Goal: Information Seeking & Learning: Find specific fact

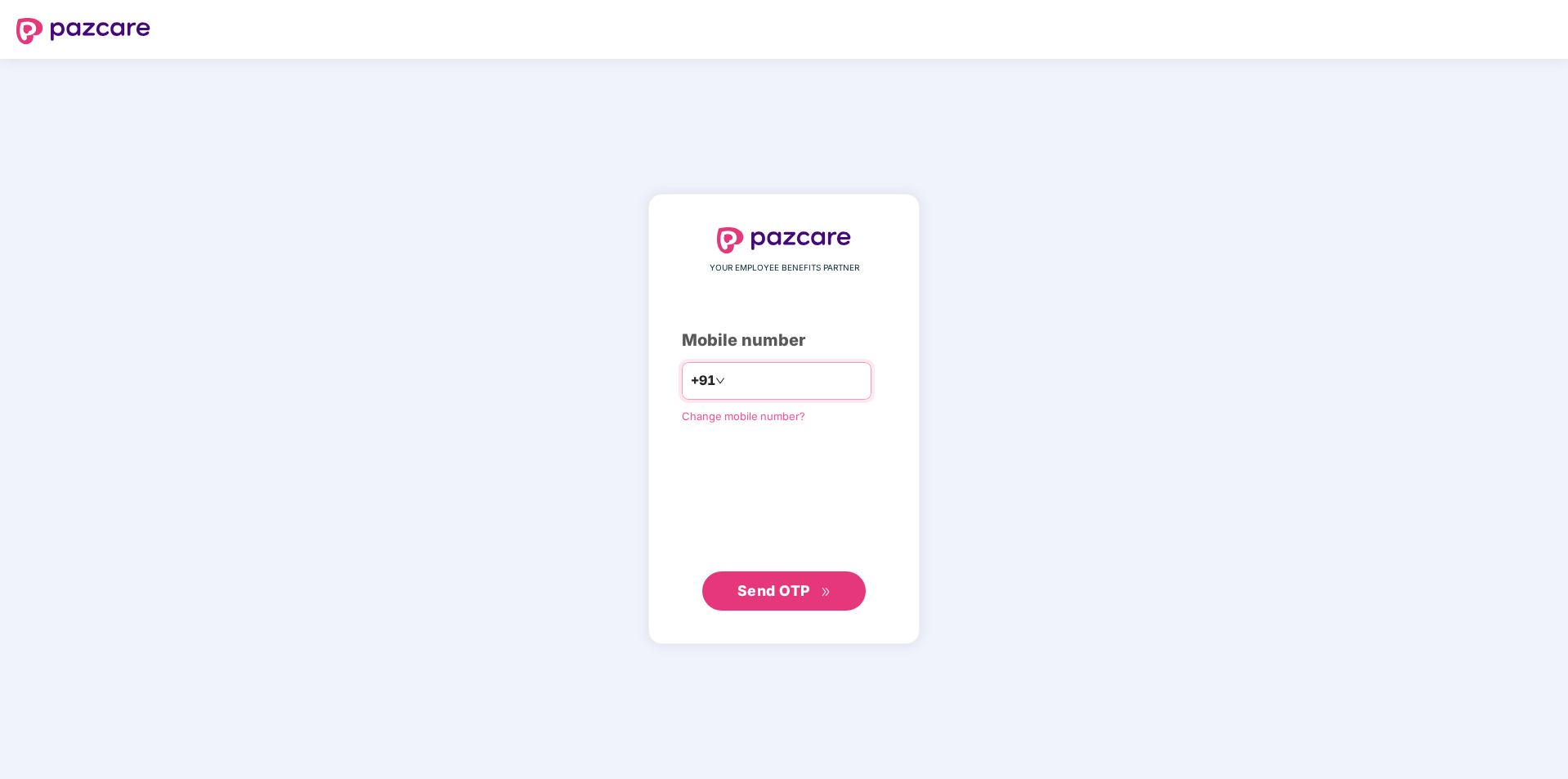
click at [746, 381] on input "number" at bounding box center [795, 381] width 134 height 26
type input "**********"
click at [771, 589] on span "Send OTP" at bounding box center [773, 590] width 73 height 18
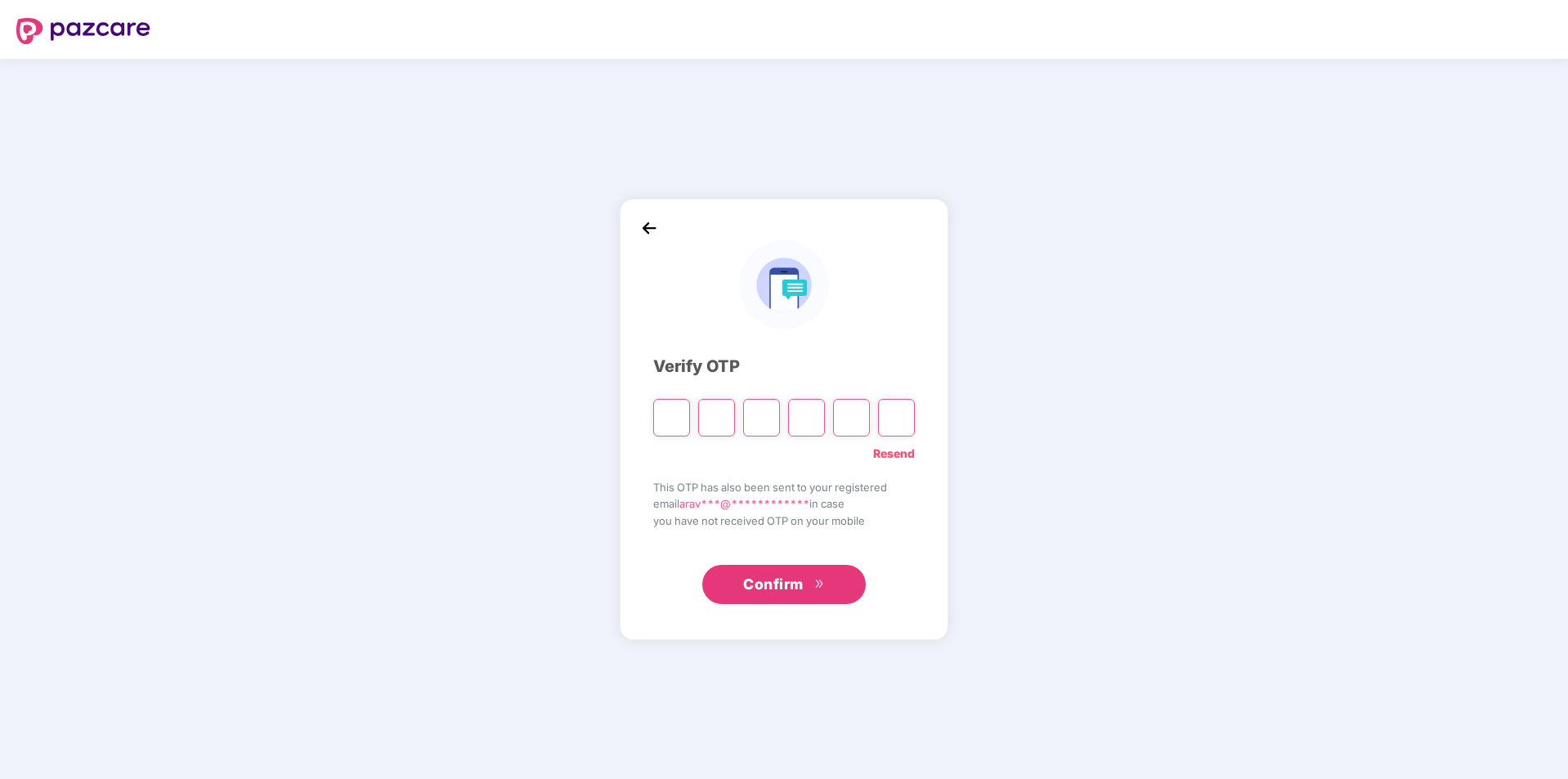
type input "*"
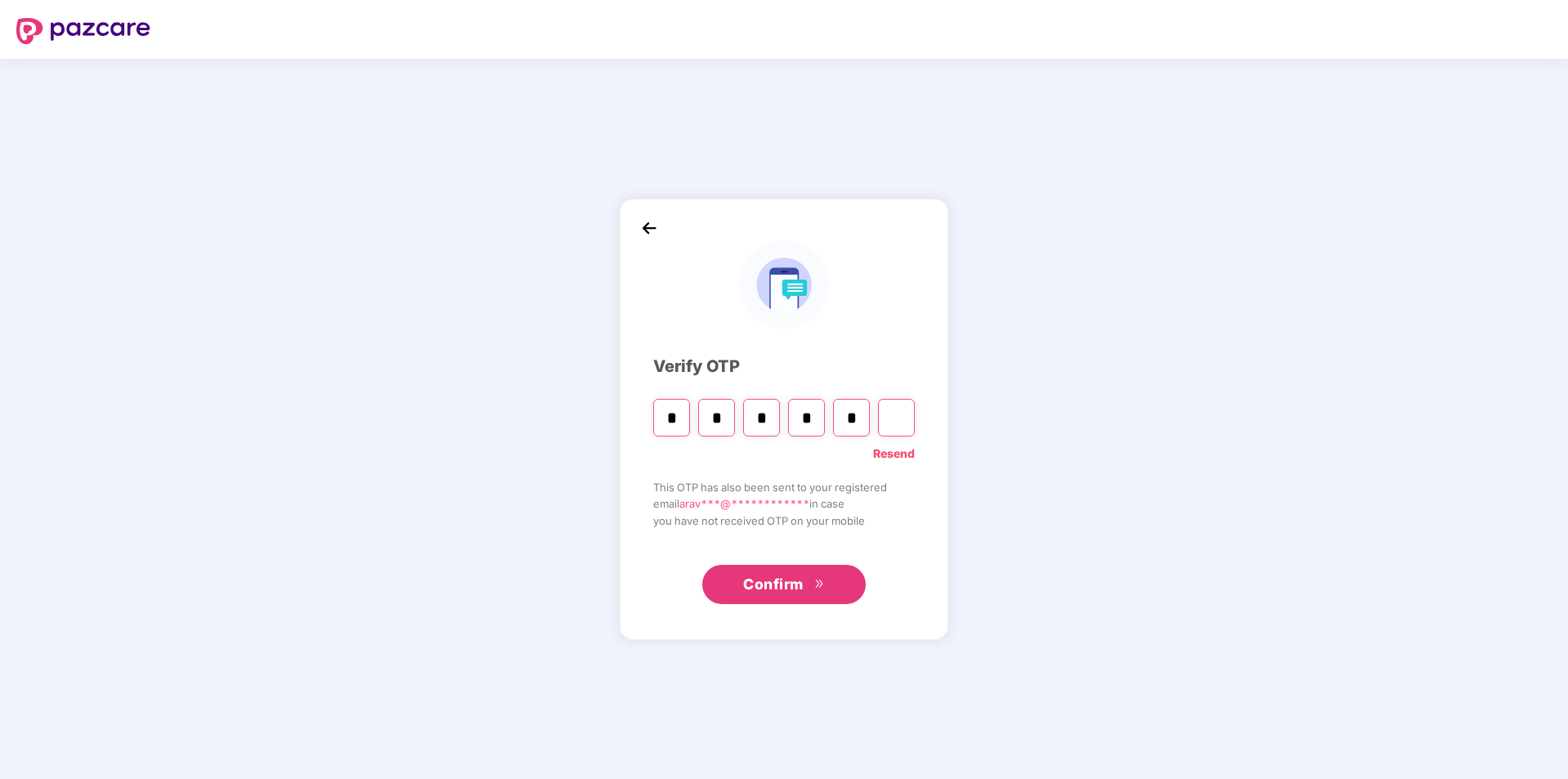
type input "*"
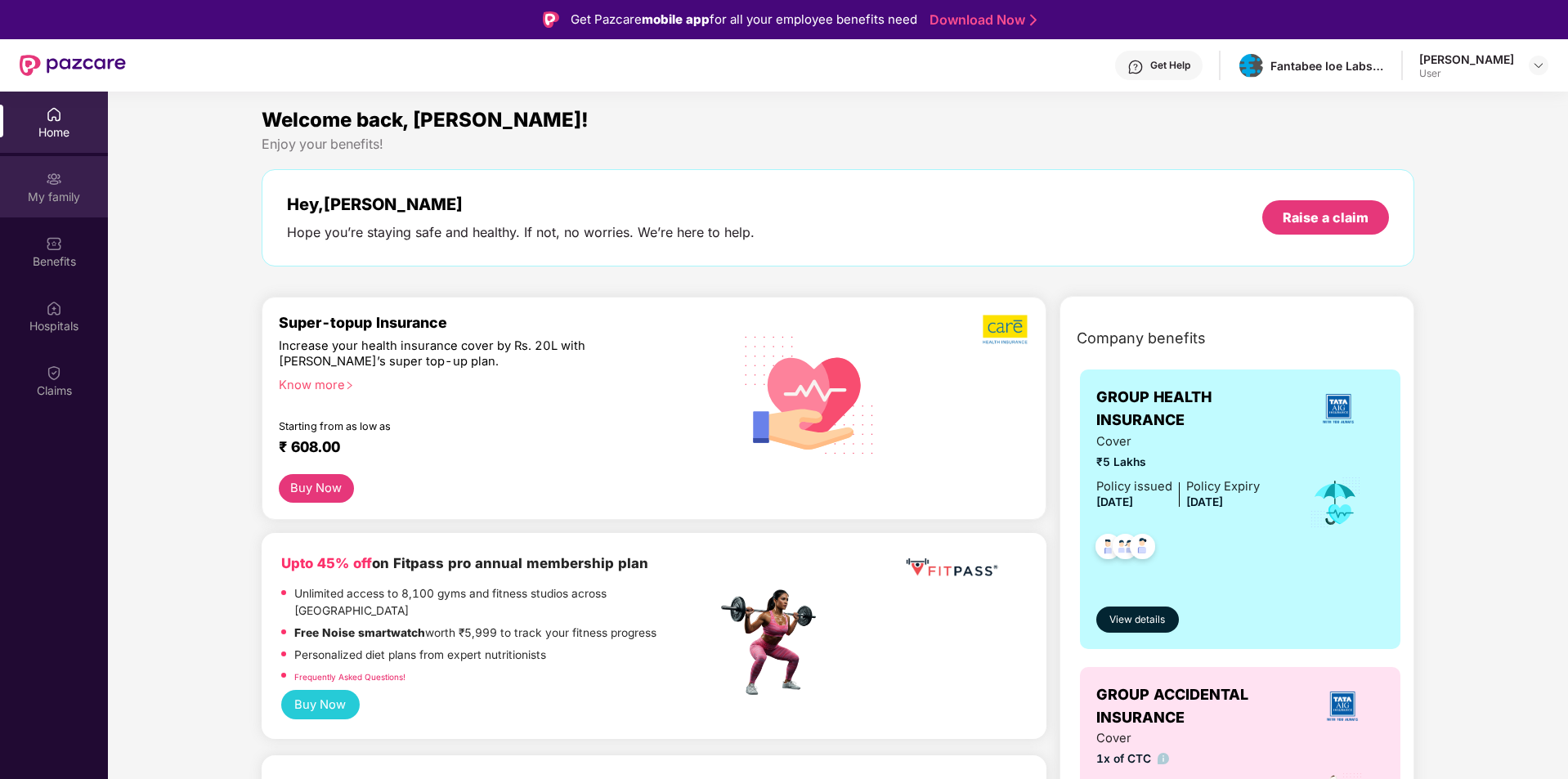
click at [55, 192] on div "My family" at bounding box center [53, 197] width 108 height 17
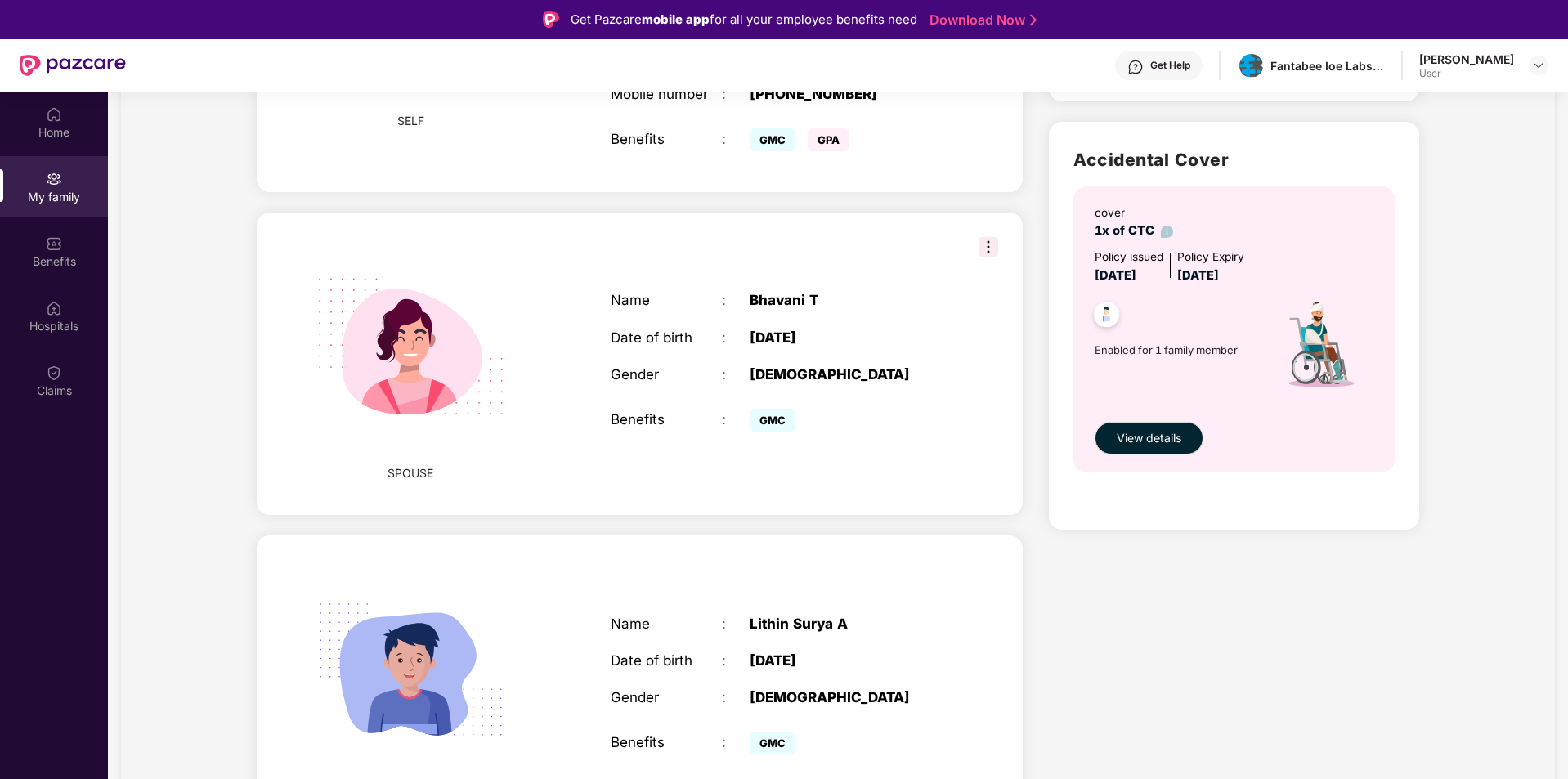
scroll to position [516, 0]
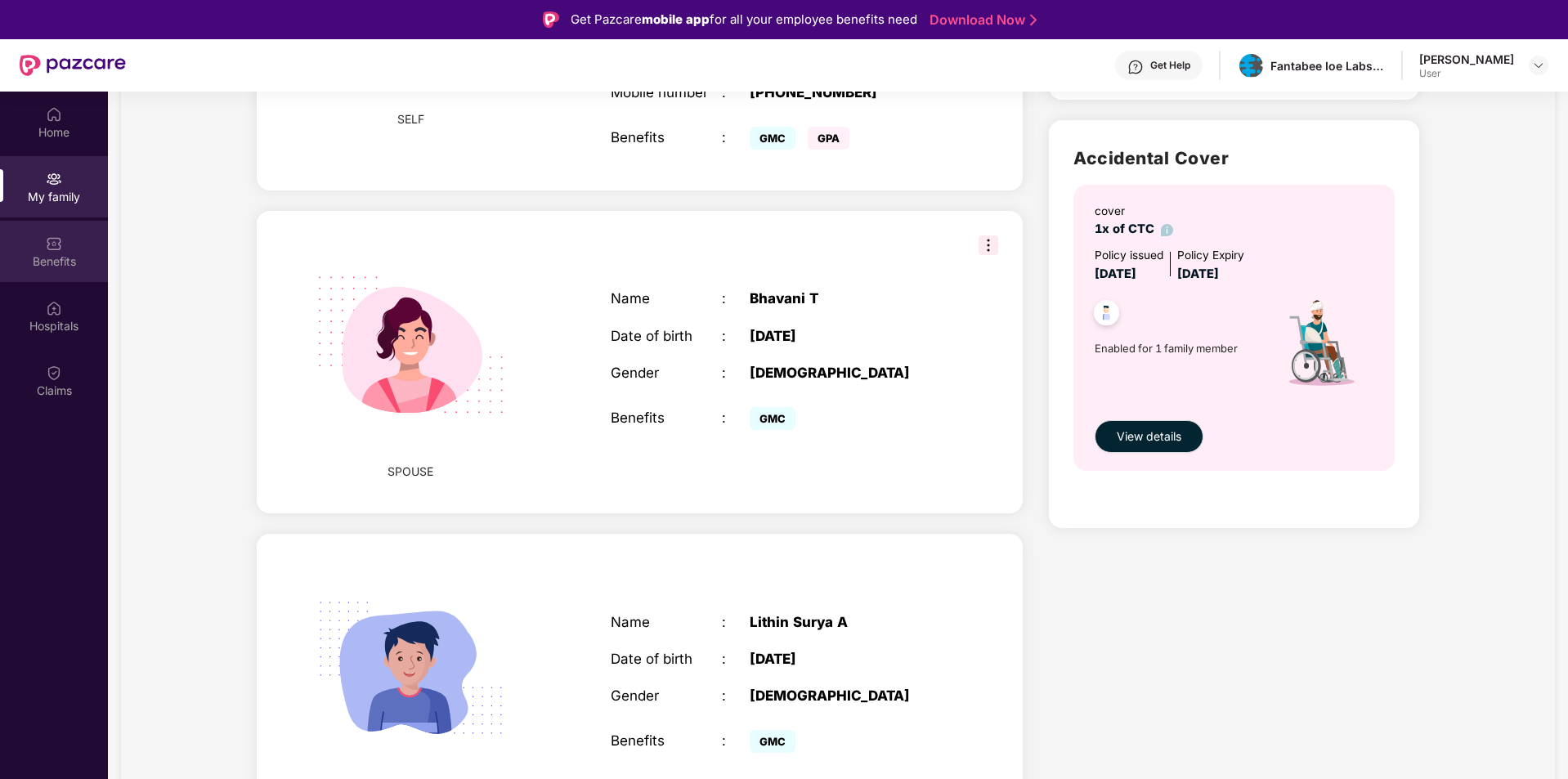
click at [65, 250] on div "Benefits" at bounding box center [53, 250] width 108 height 61
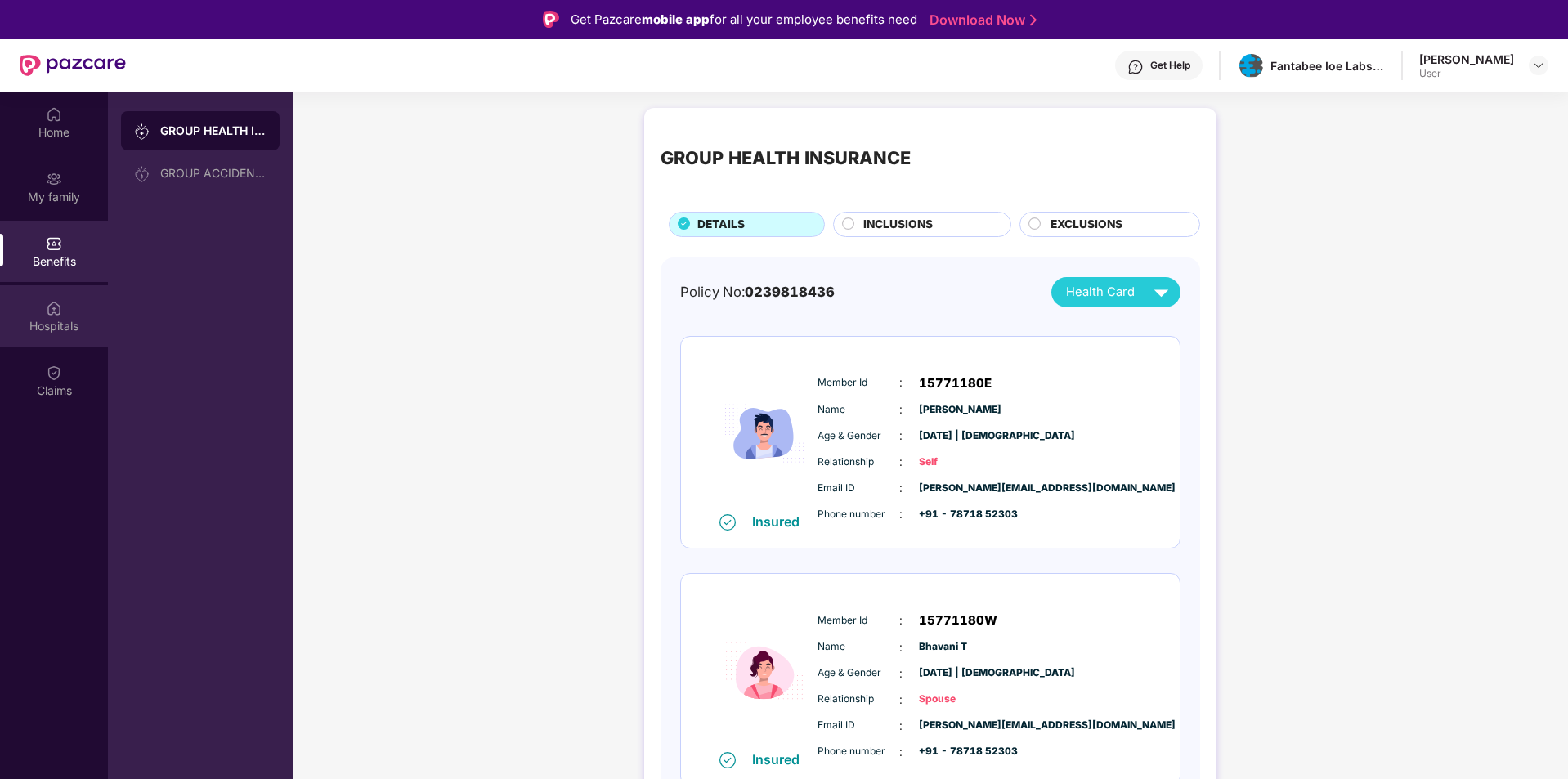
click at [65, 321] on div "Hospitals" at bounding box center [53, 326] width 108 height 17
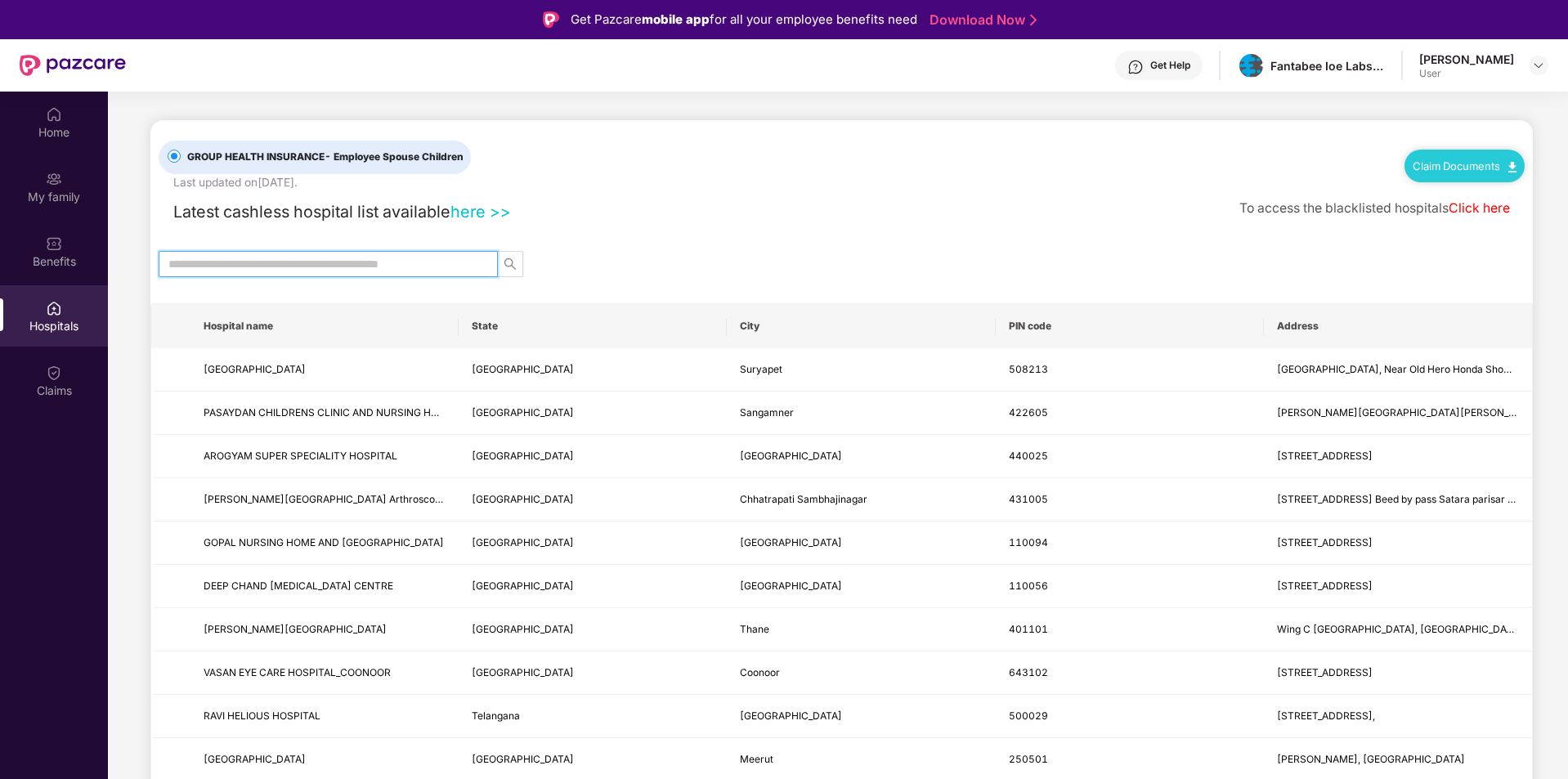
click at [339, 266] on input "text" at bounding box center [321, 264] width 306 height 18
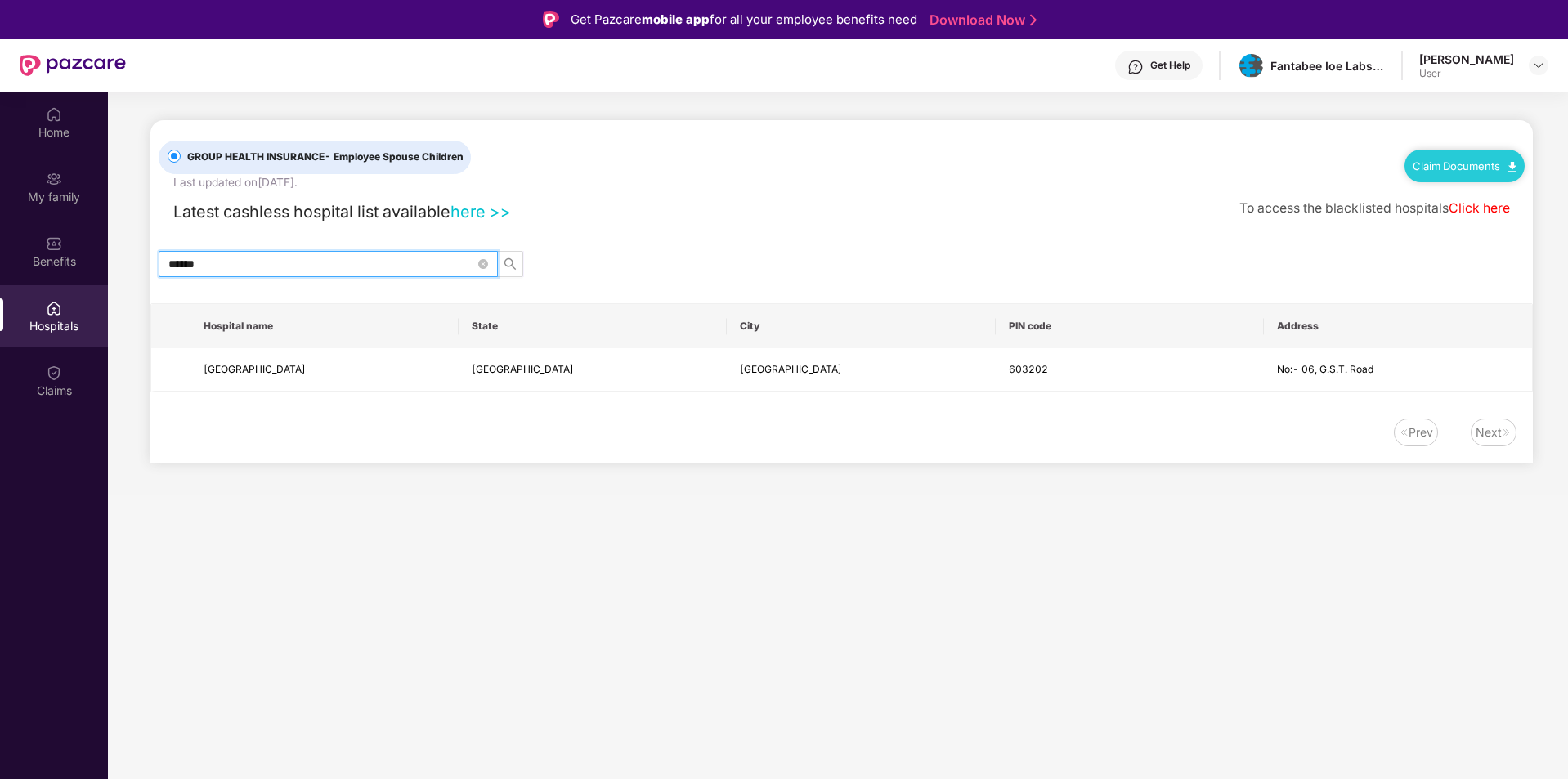
click at [260, 261] on input "******" at bounding box center [321, 264] width 306 height 18
type input "*"
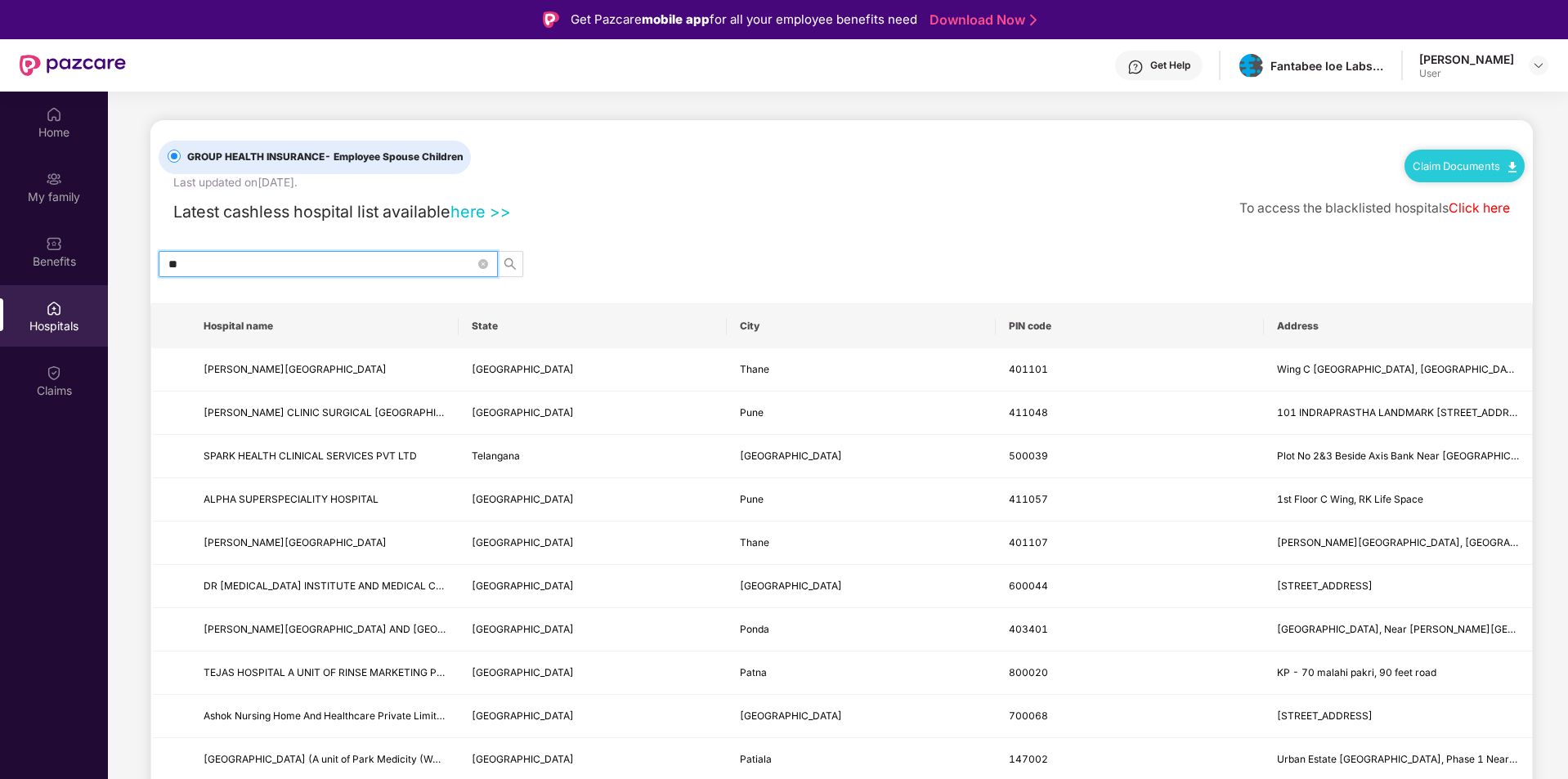
type input "*"
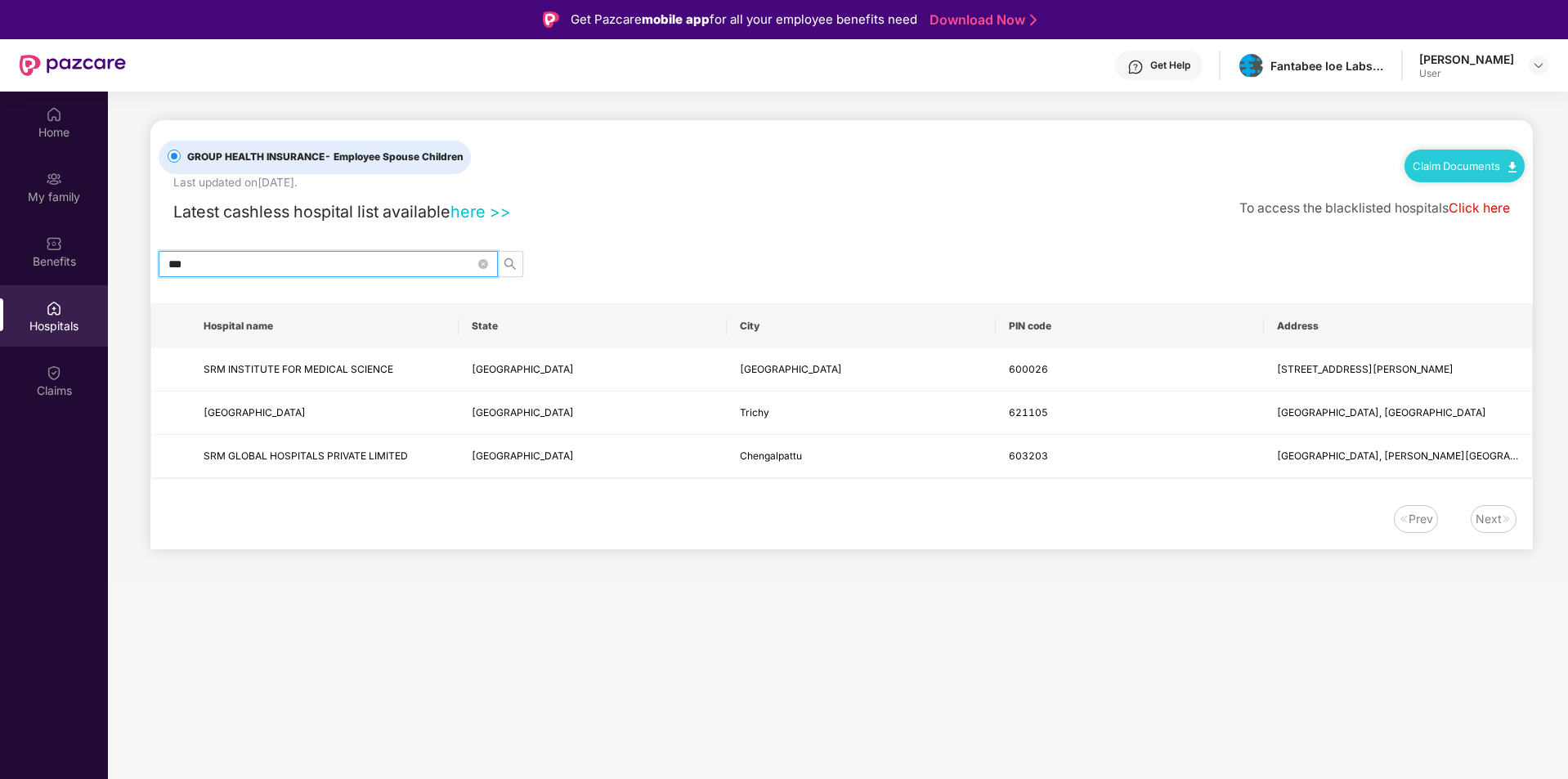
click at [245, 269] on input "***" at bounding box center [321, 264] width 306 height 18
type input "*"
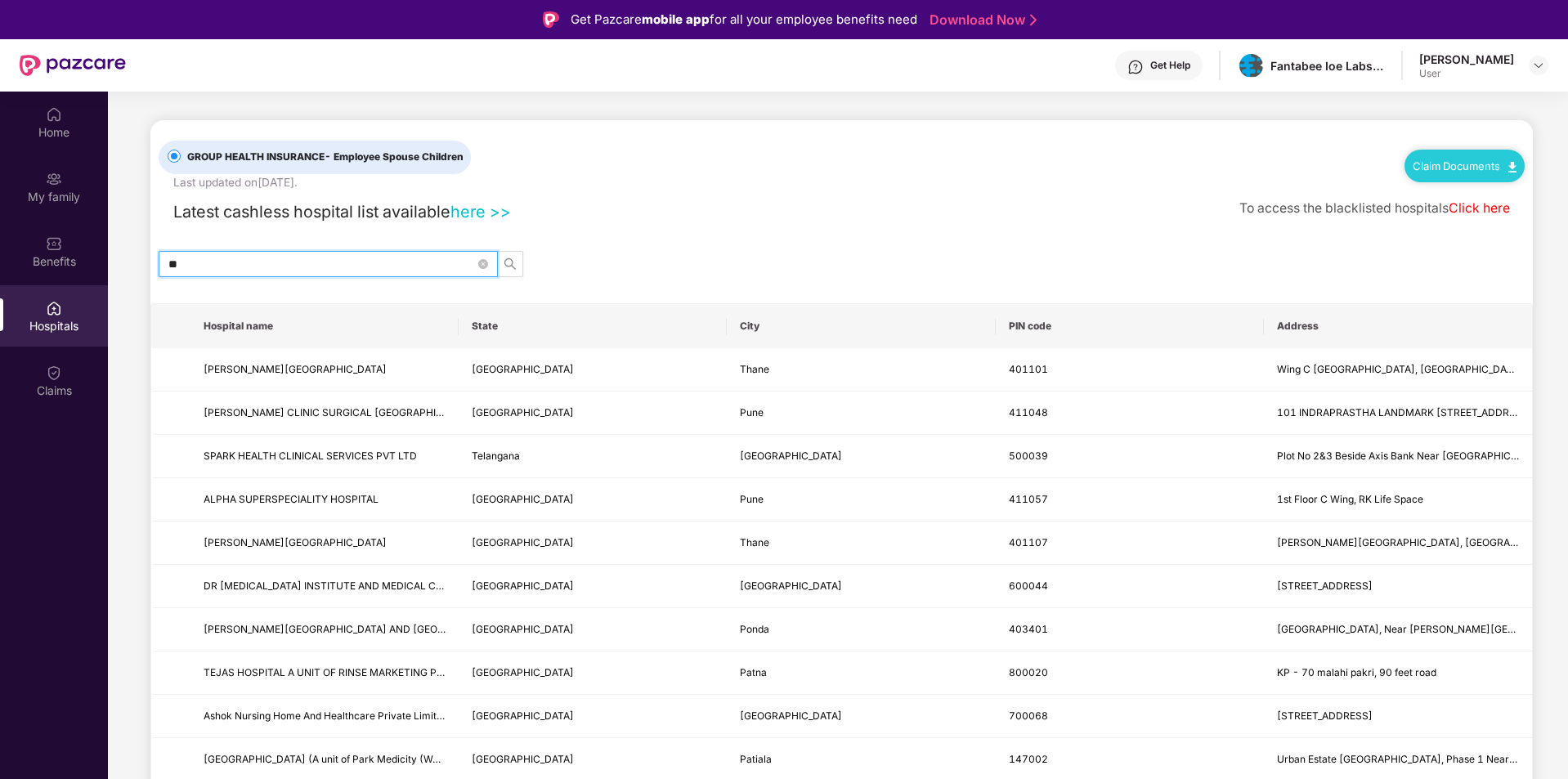
type input "*"
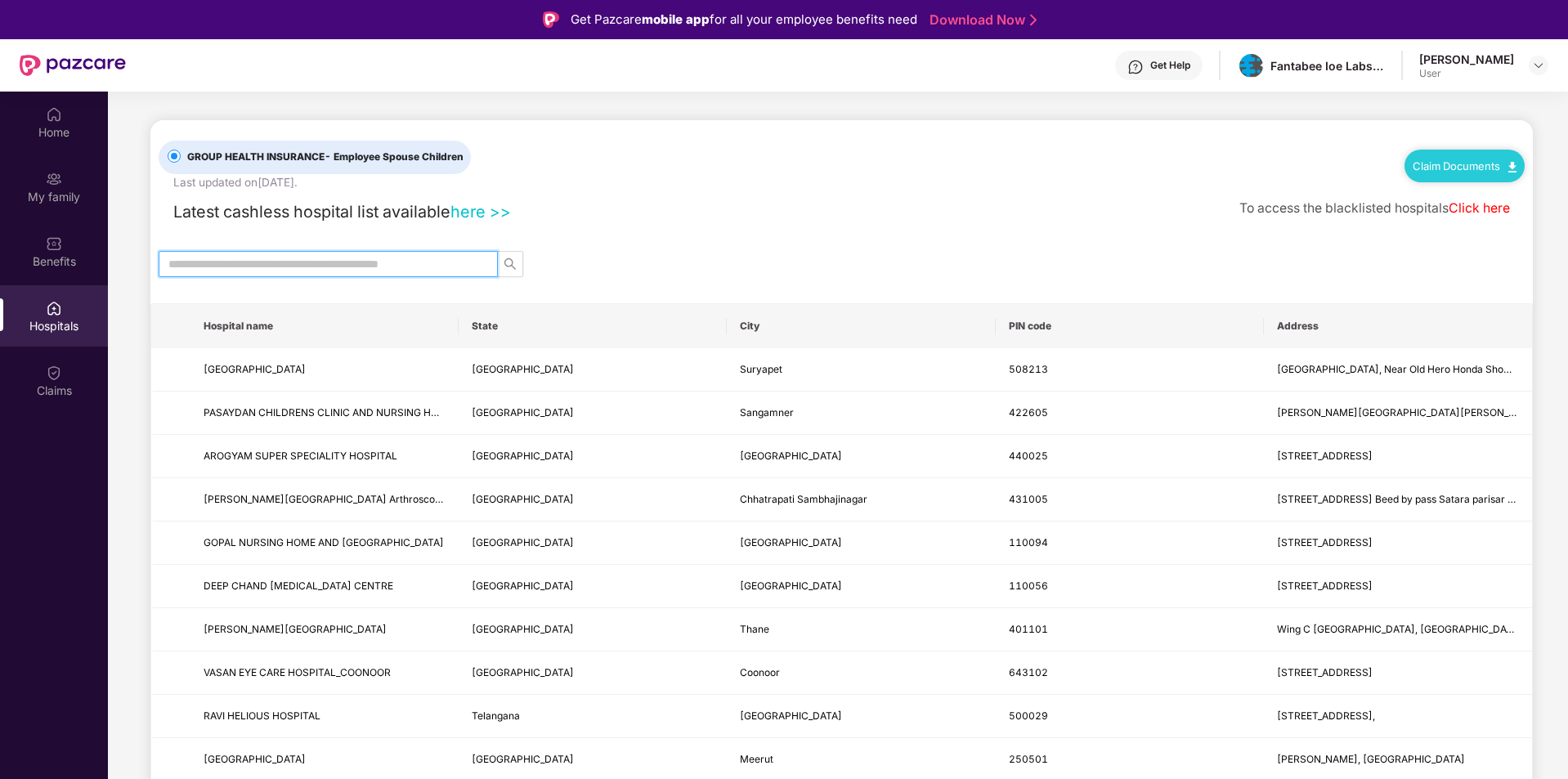
click at [770, 332] on th "City" at bounding box center [860, 326] width 268 height 44
click at [751, 321] on th "City" at bounding box center [860, 326] width 268 height 44
click at [482, 215] on link "here >>" at bounding box center [481, 211] width 60 height 19
click at [336, 266] on input "text" at bounding box center [321, 264] width 306 height 18
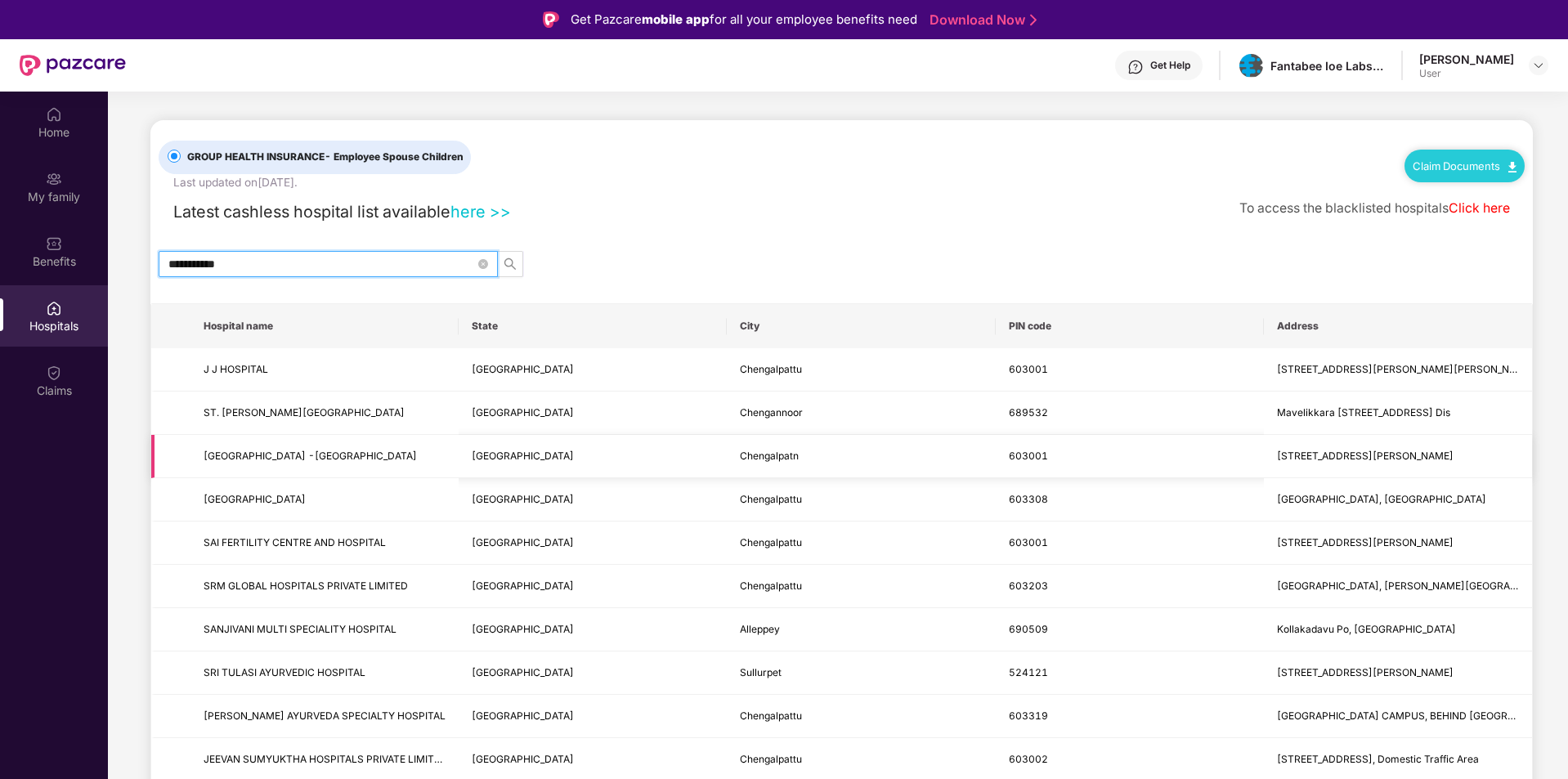
type input "**********"
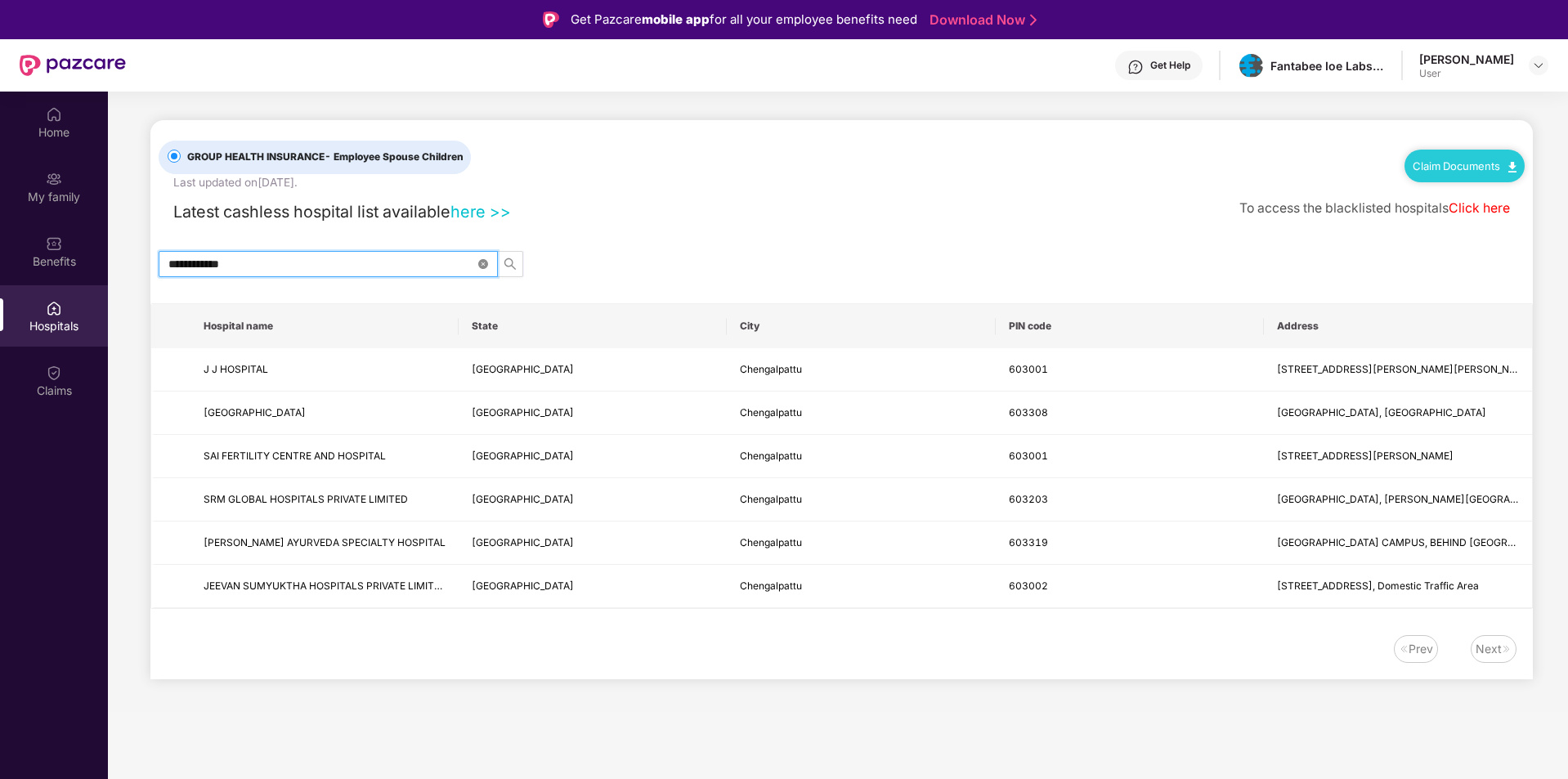
click at [488, 265] on icon "close-circle" at bounding box center [483, 264] width 10 height 10
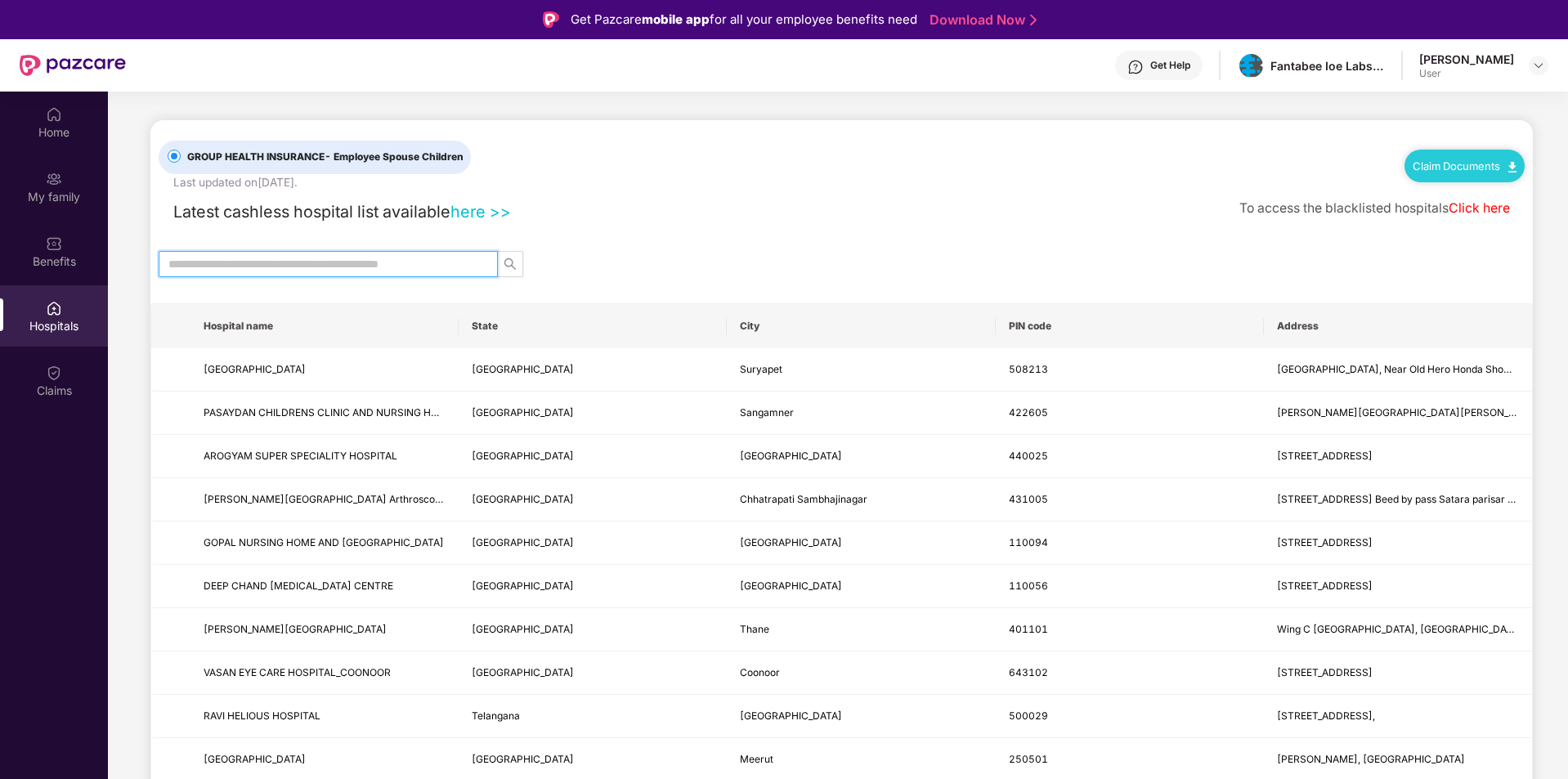
click at [321, 261] on input "text" at bounding box center [321, 264] width 306 height 18
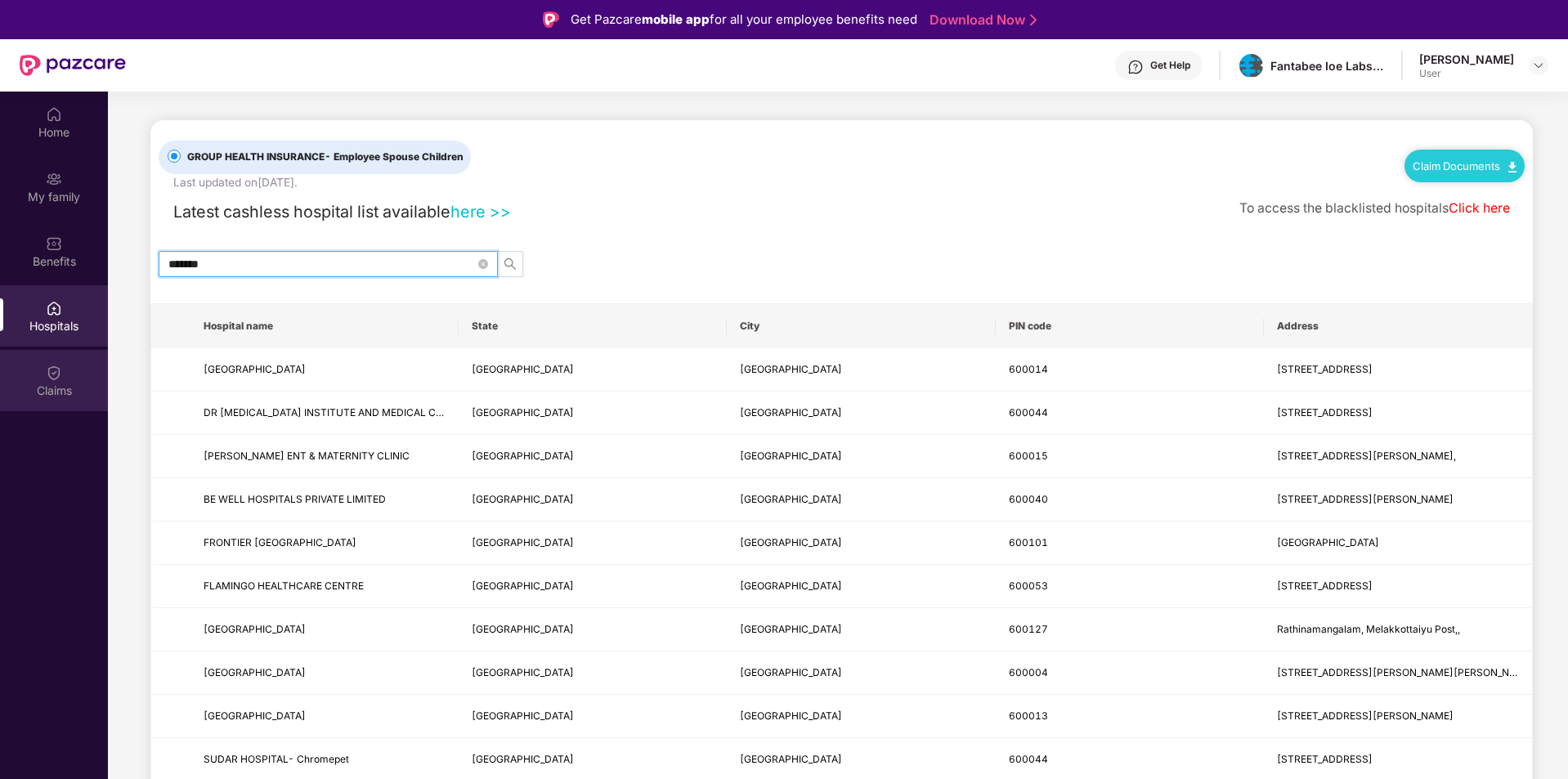
type input "*******"
click at [59, 385] on div "Claims" at bounding box center [53, 391] width 108 height 17
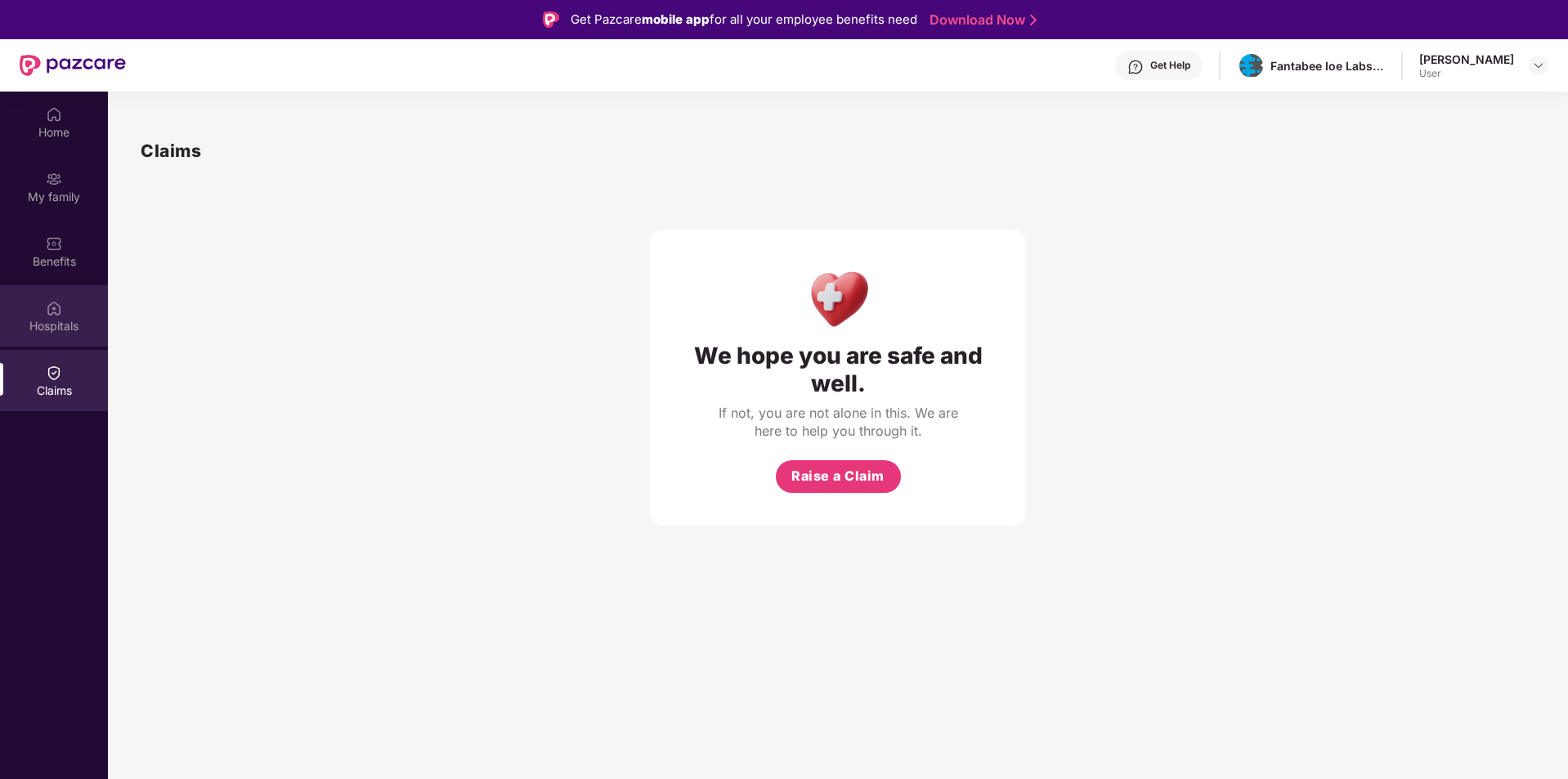
click at [60, 326] on div "Hospitals" at bounding box center [53, 326] width 108 height 17
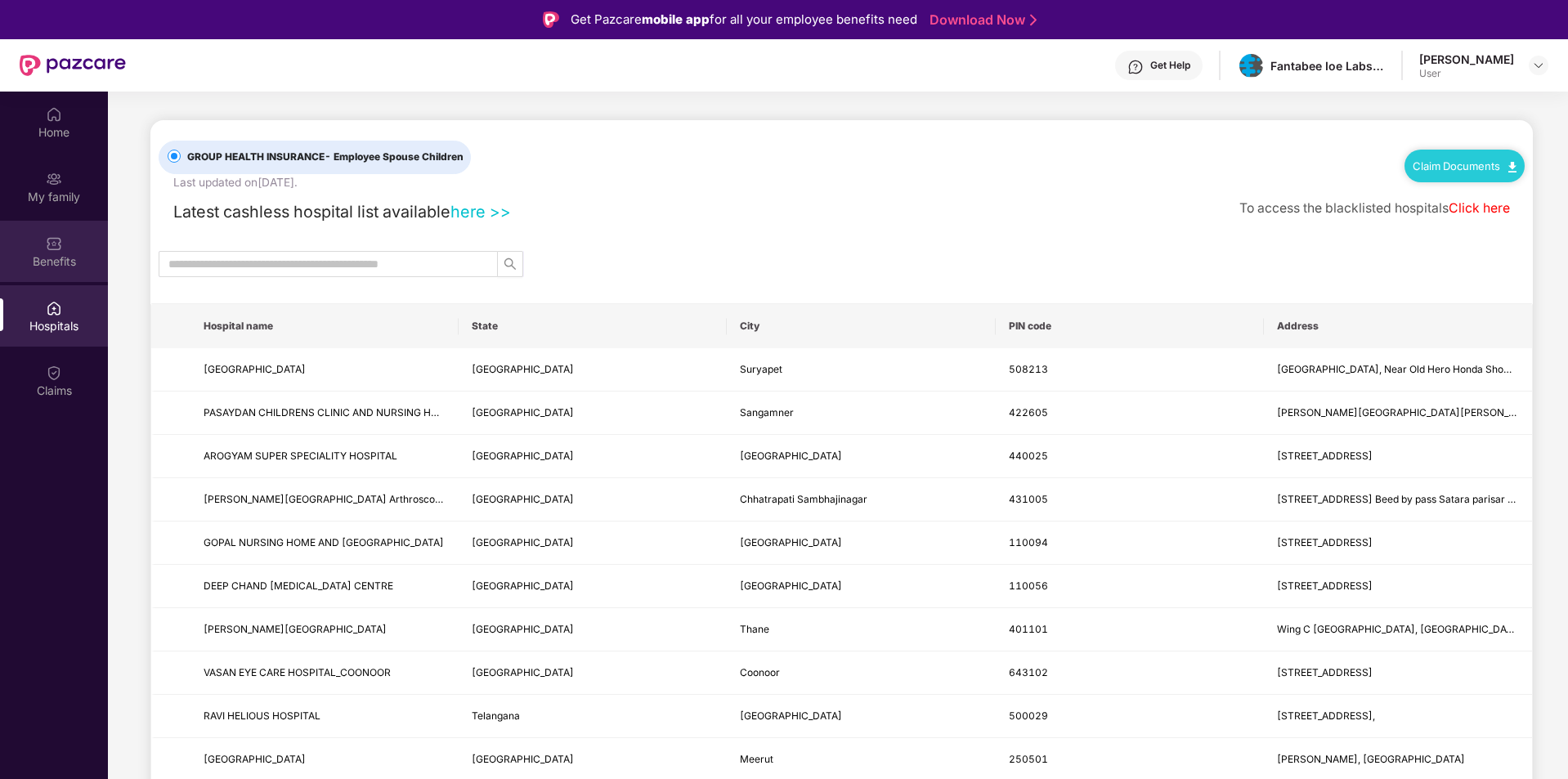
click at [59, 261] on div "Benefits" at bounding box center [53, 262] width 108 height 17
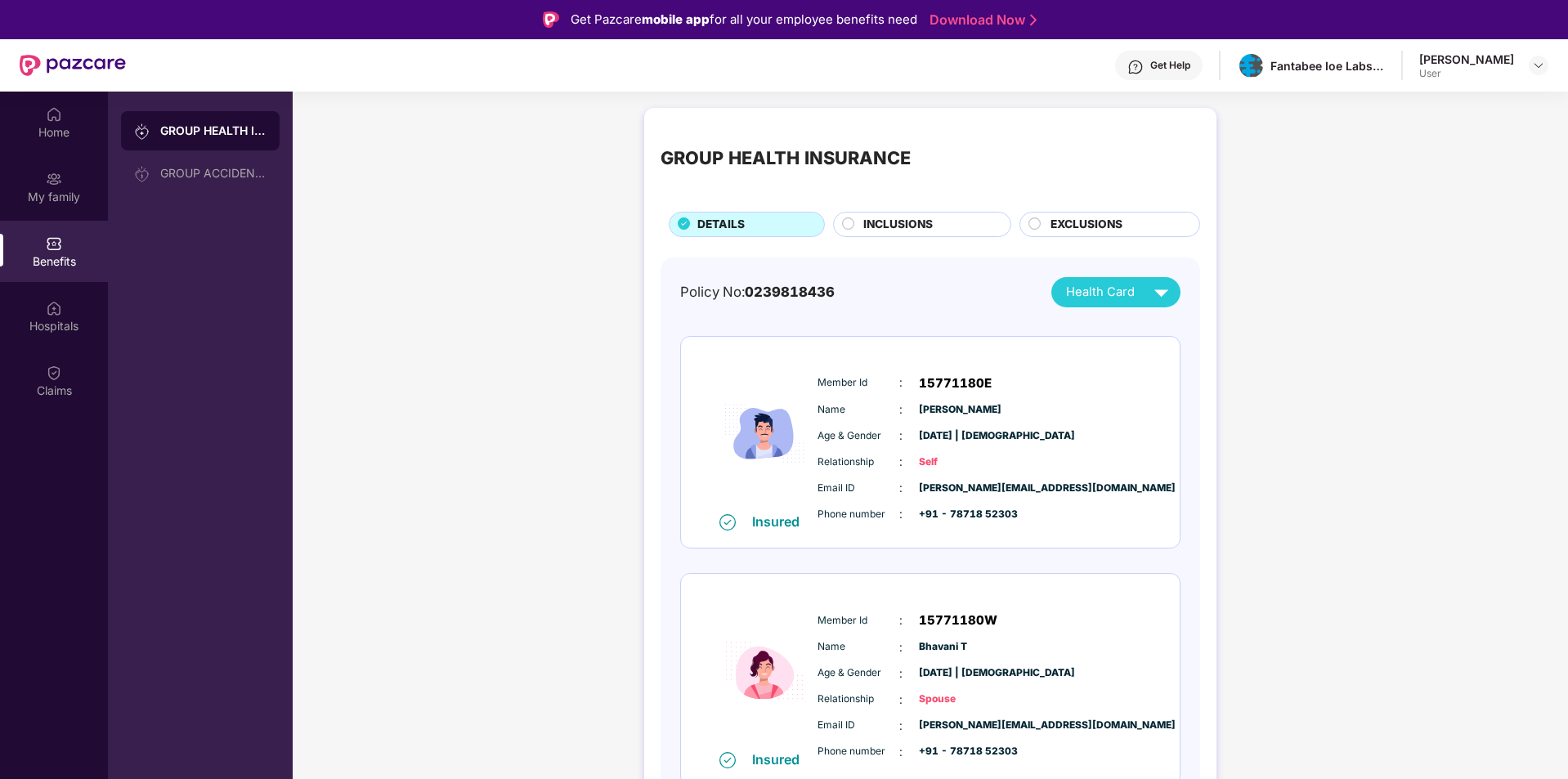
click at [846, 224] on circle at bounding box center [848, 223] width 12 height 12
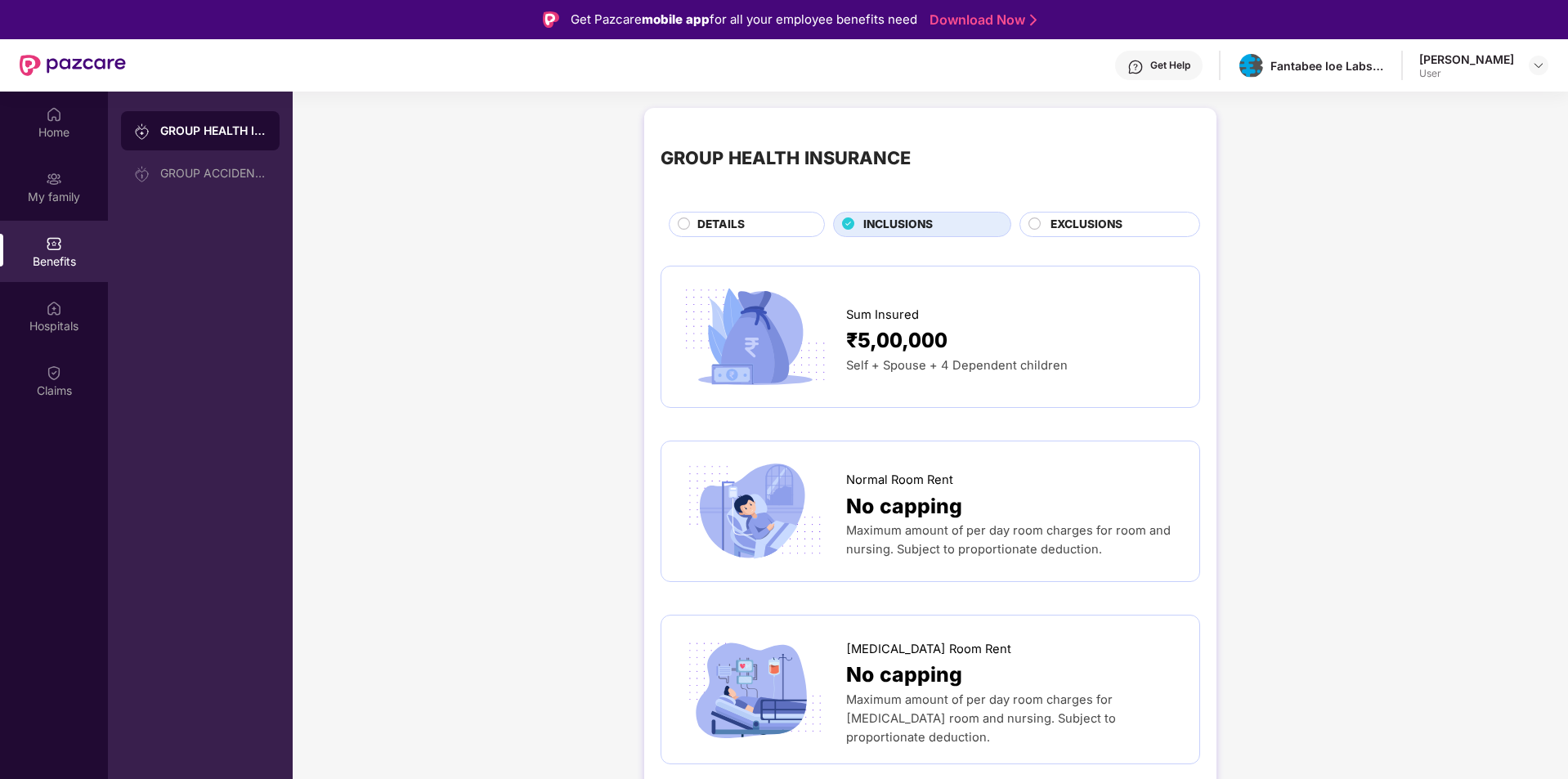
click at [1031, 228] on circle at bounding box center [1035, 223] width 12 height 12
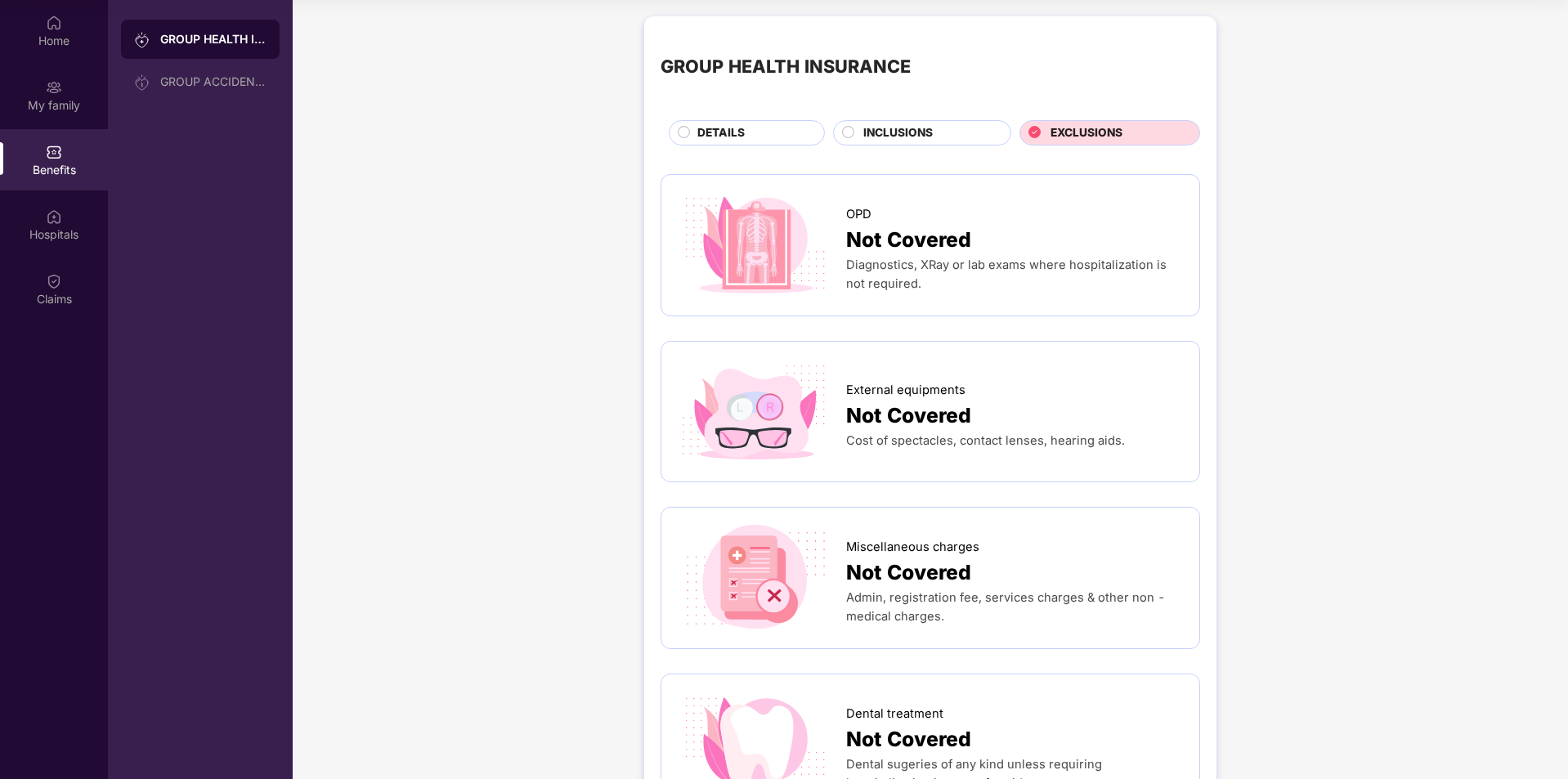
click at [841, 131] on div "INCLUSIONS" at bounding box center [922, 133] width 178 height 25
